Goal: Information Seeking & Learning: Learn about a topic

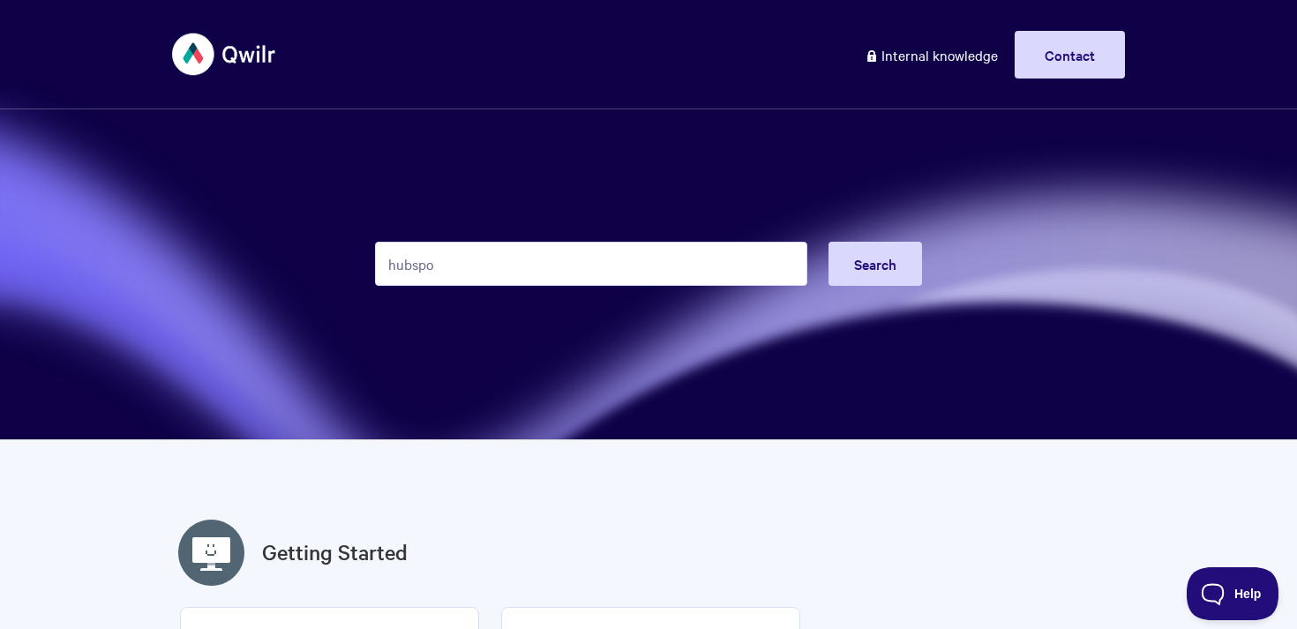
type input "hubspot"
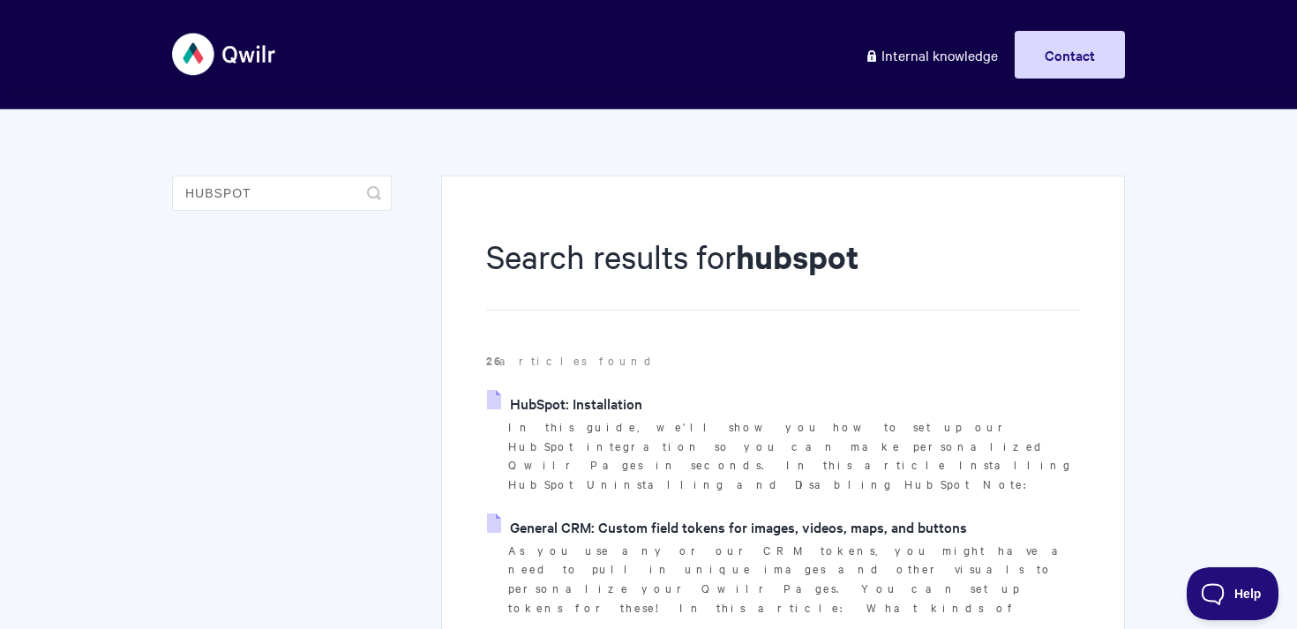
click at [609, 405] on link "HubSpot: Installation" at bounding box center [564, 403] width 155 height 26
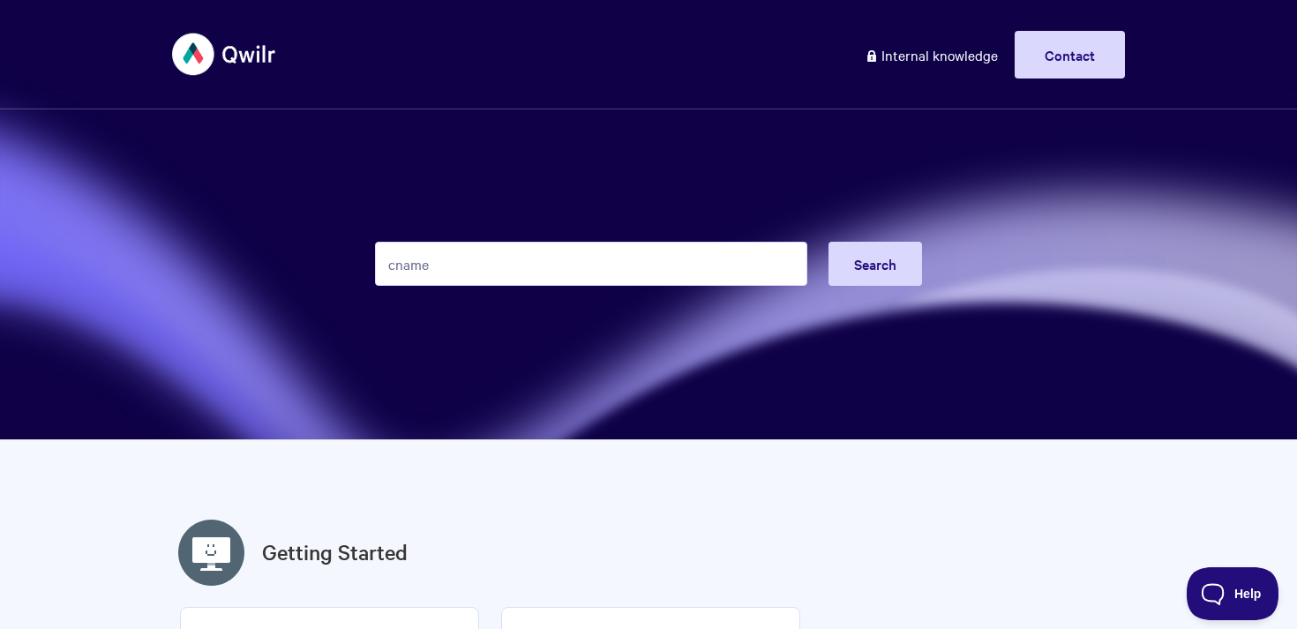
type input "cname"
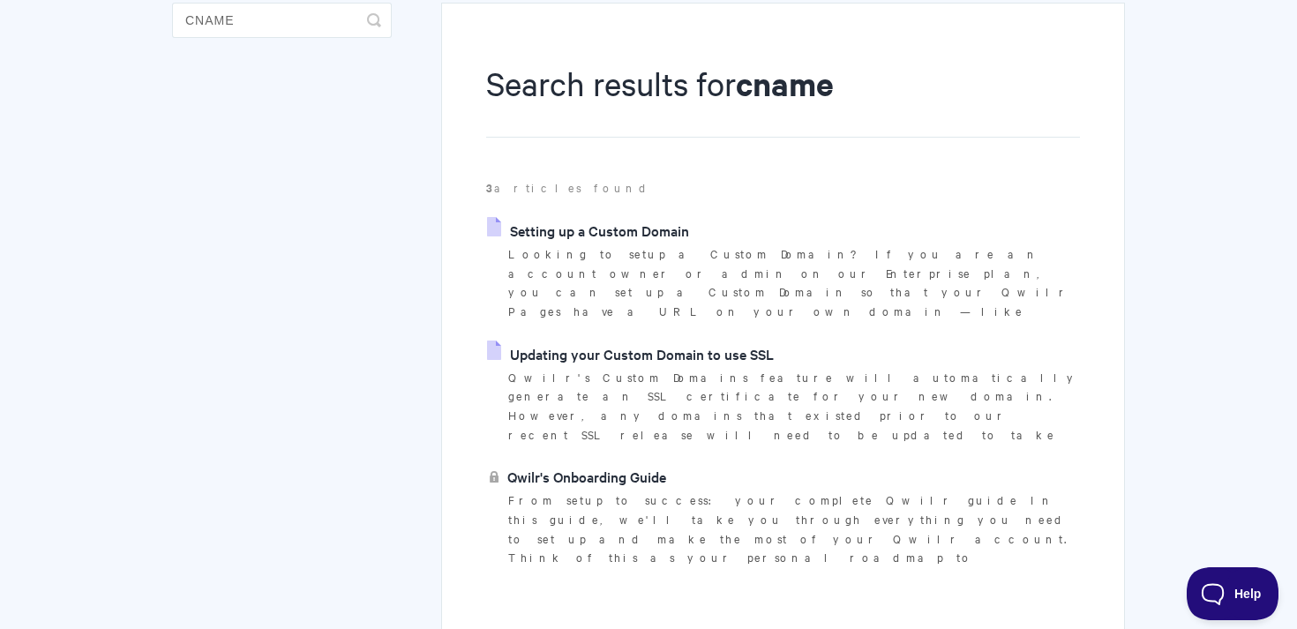
scroll to position [171, 0]
click at [612, 237] on link "Setting up a Custom Domain" at bounding box center [588, 232] width 202 height 26
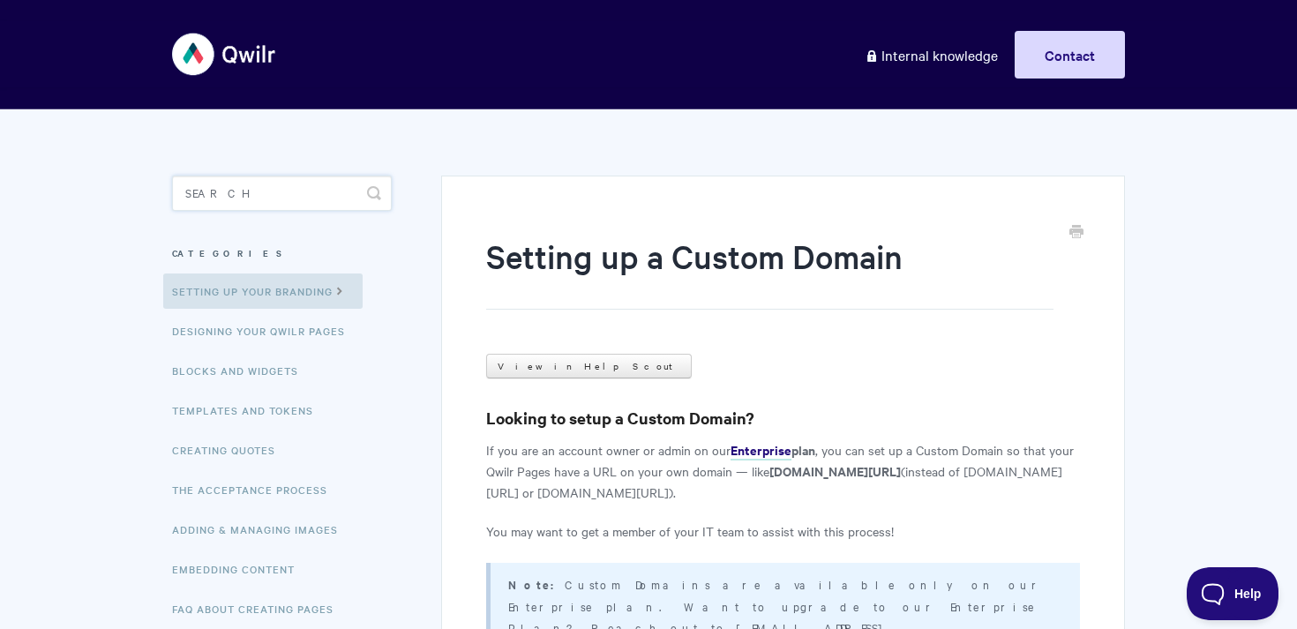
click at [289, 198] on input "Search" at bounding box center [282, 193] width 220 height 35
type input "domain"
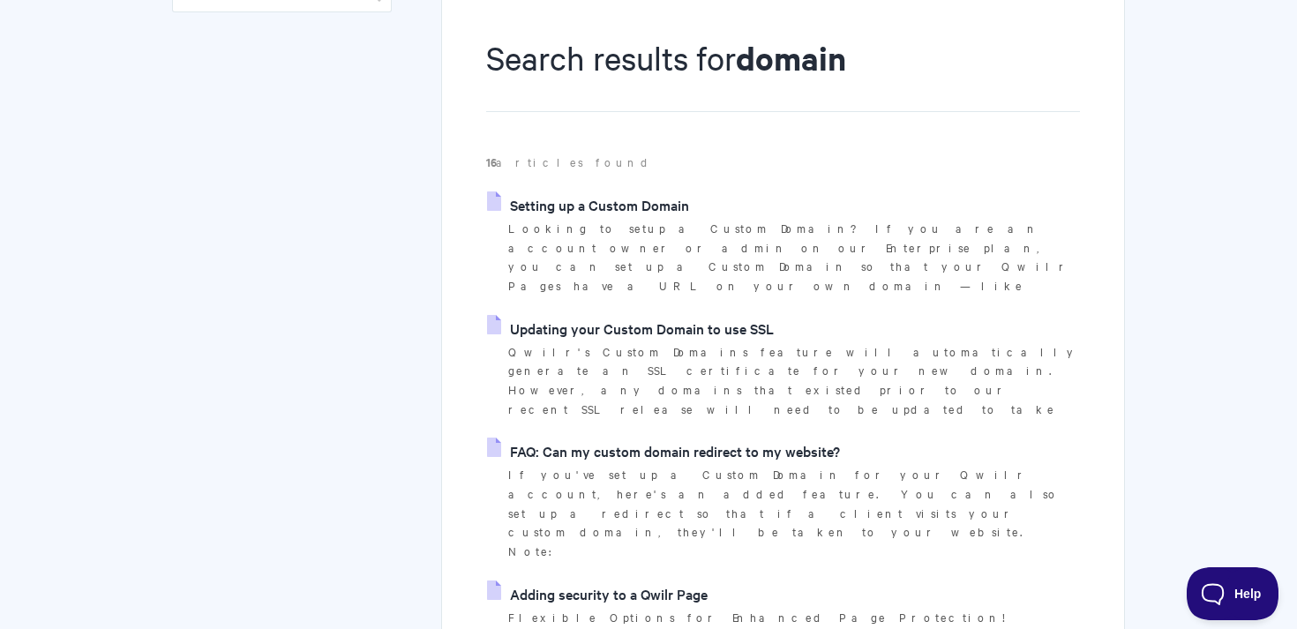
scroll to position [155, 0]
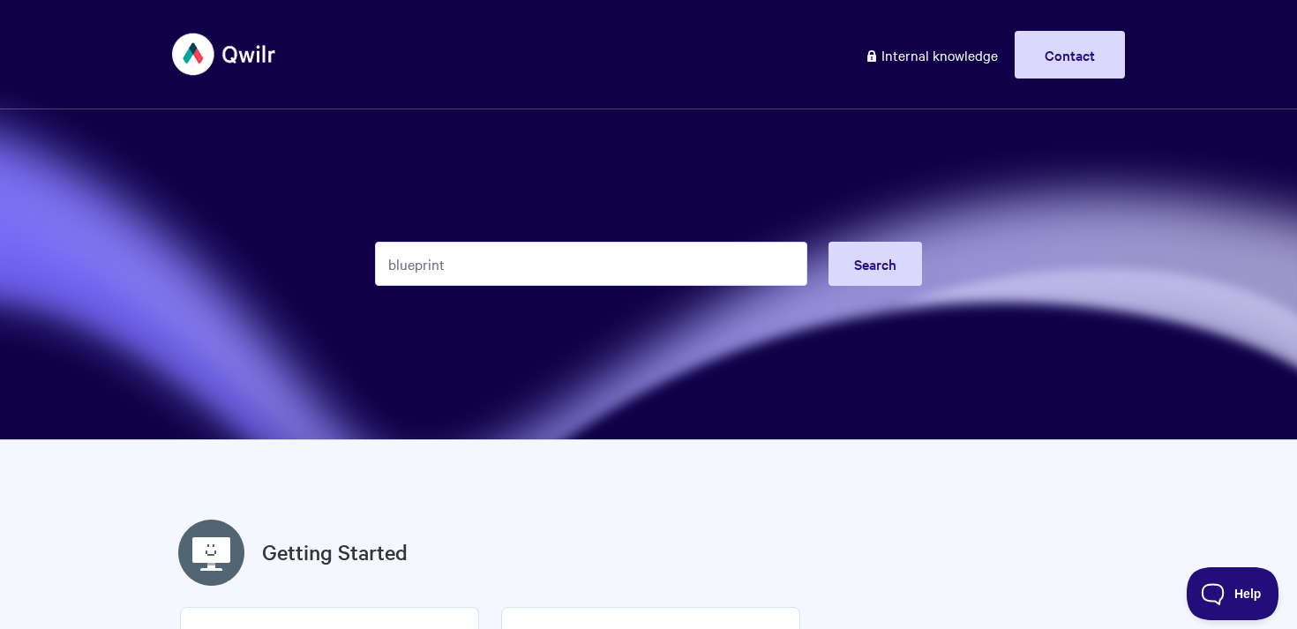
type input "blueprint"
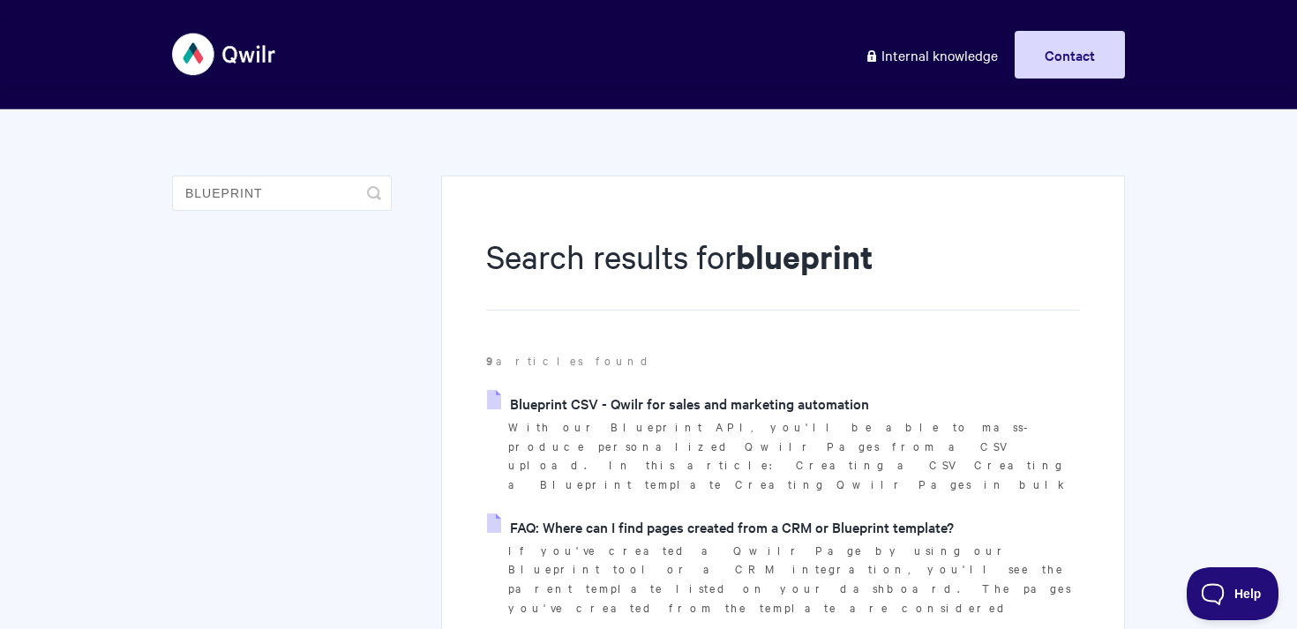
click at [690, 400] on link "Blueprint CSV - Qwilr for sales and marketing automation" at bounding box center [678, 403] width 382 height 26
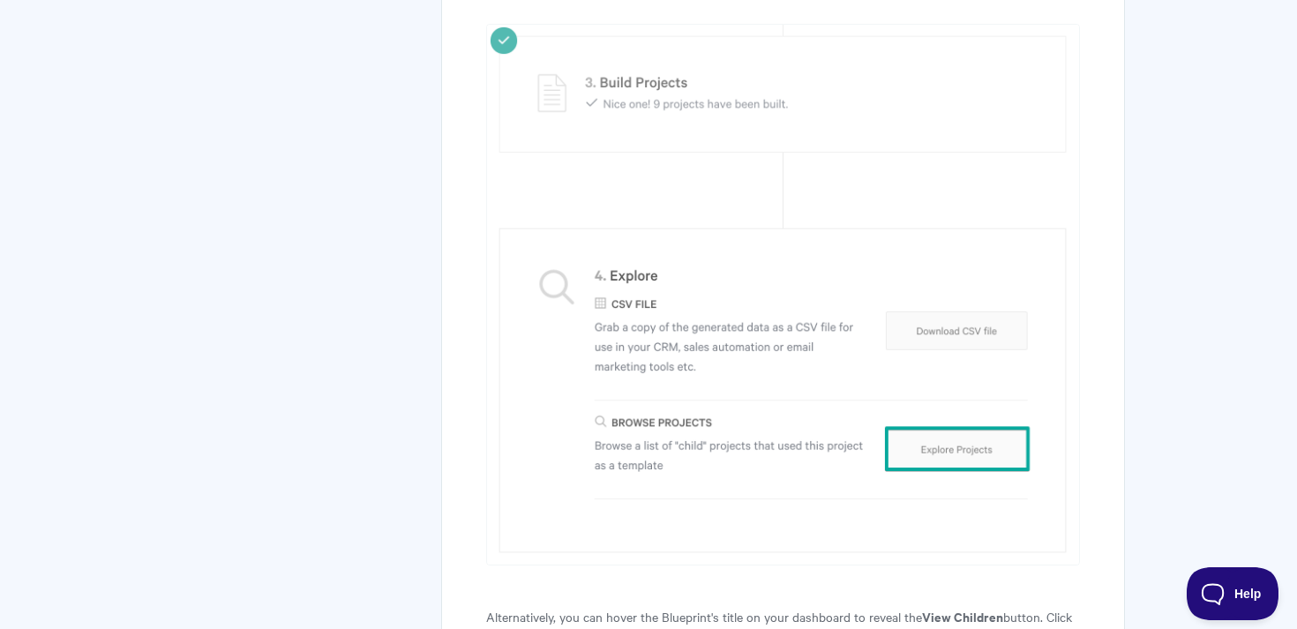
scroll to position [6388, 0]
